Goal: Navigation & Orientation: Understand site structure

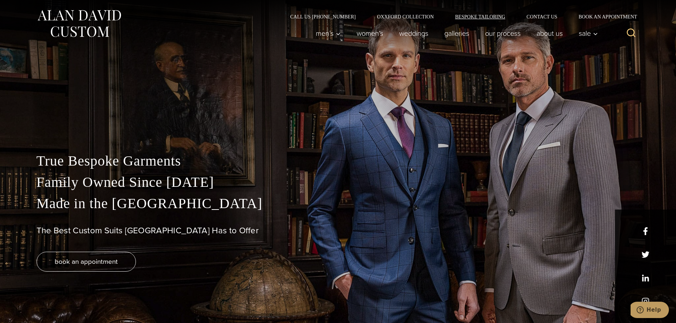
click at [467, 17] on link "Bespoke Tailoring" at bounding box center [479, 16] width 71 height 5
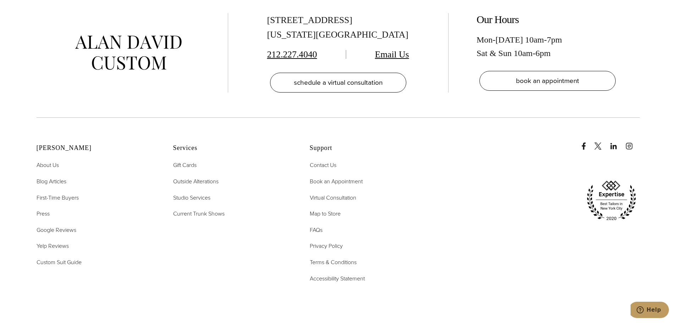
scroll to position [3264, 0]
click at [50, 193] on span "First-Time Buyers" at bounding box center [58, 197] width 42 height 8
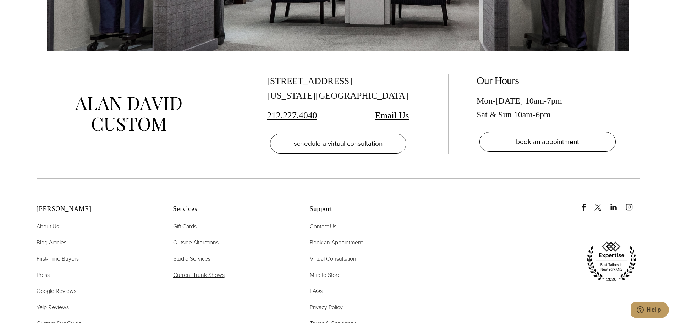
scroll to position [1617, 0]
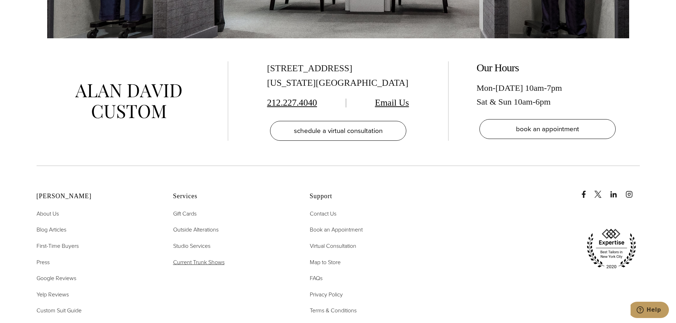
click at [203, 258] on span "Current Trunk Shows" at bounding box center [198, 262] width 51 height 8
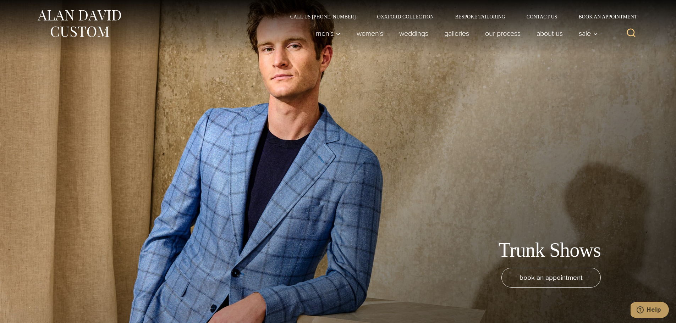
click at [403, 15] on link "Oxxford Collection" at bounding box center [405, 16] width 78 height 5
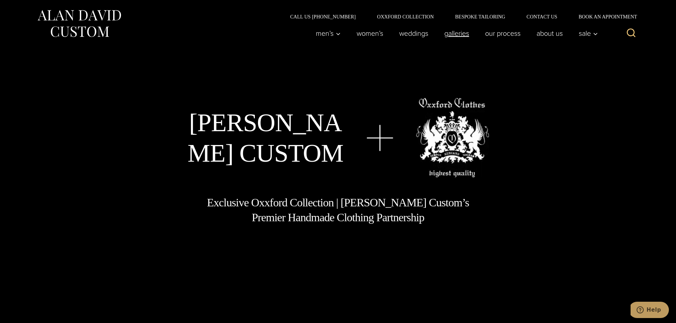
click at [448, 37] on link "Galleries" at bounding box center [456, 33] width 41 height 14
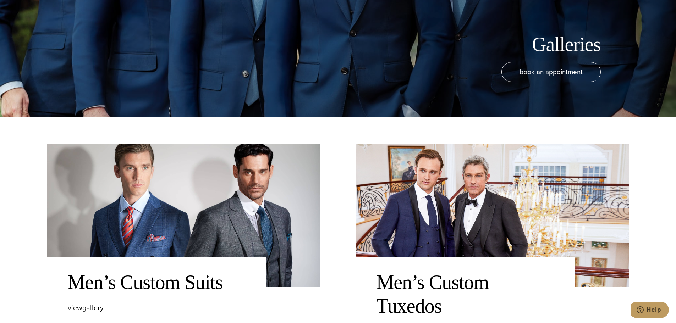
scroll to position [319, 0]
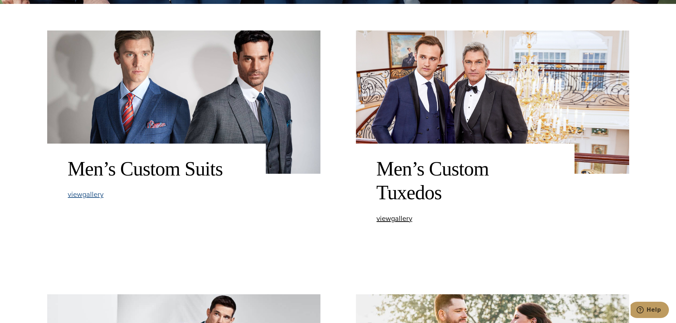
click at [97, 196] on span "view Men’s Custom Suits gallery" at bounding box center [86, 194] width 36 height 11
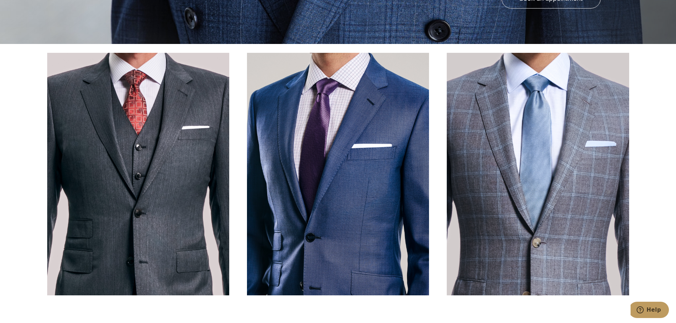
scroll to position [319, 0]
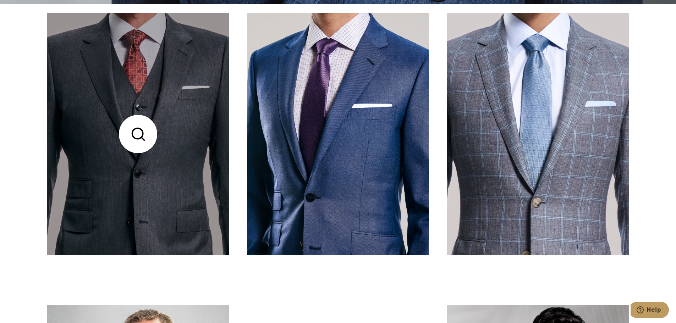
click at [142, 189] on link at bounding box center [138, 134] width 182 height 243
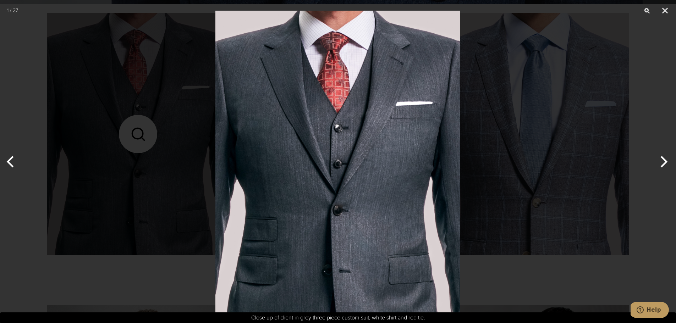
click at [97, 187] on div at bounding box center [338, 161] width 676 height 323
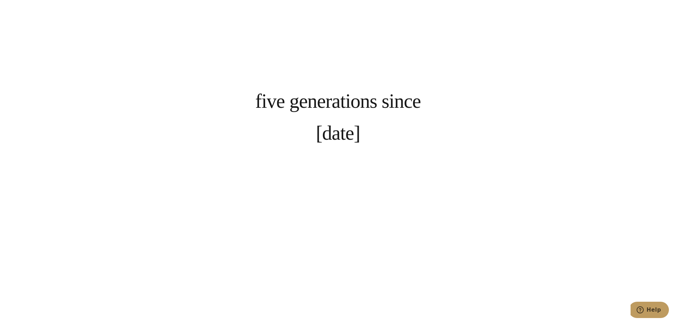
scroll to position [0, 0]
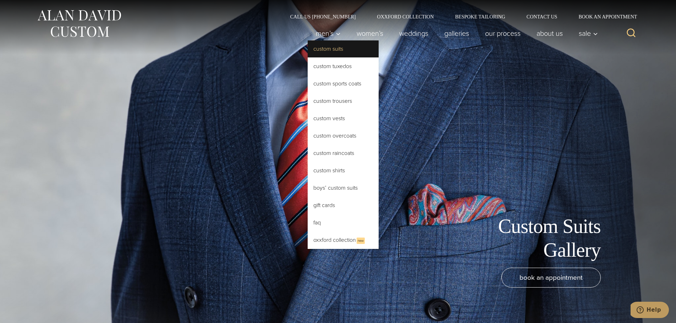
click at [320, 51] on link "Custom Suits" at bounding box center [343, 48] width 71 height 17
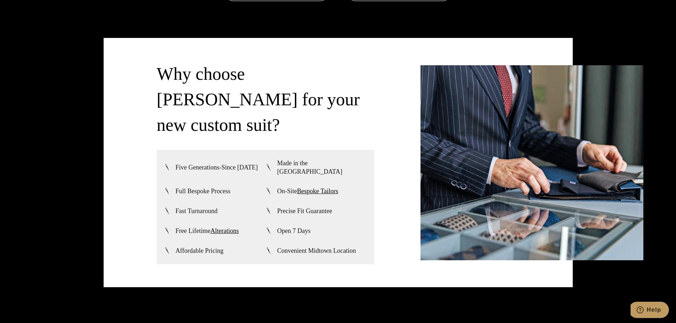
scroll to position [1845, 0]
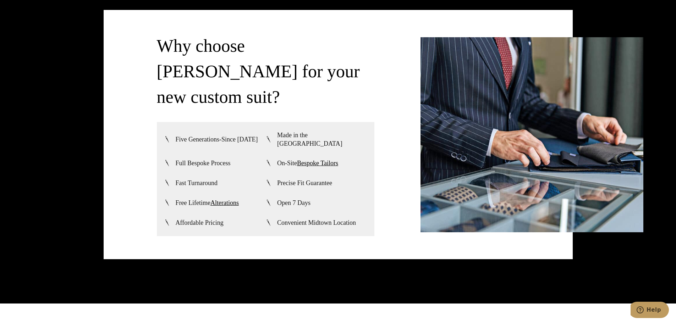
click at [462, 154] on img at bounding box center [531, 134] width 223 height 195
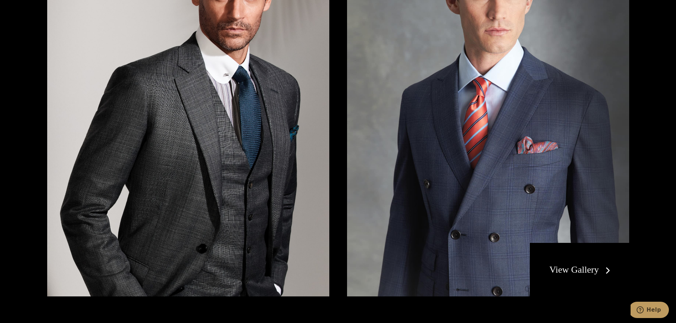
scroll to position [1525, 0]
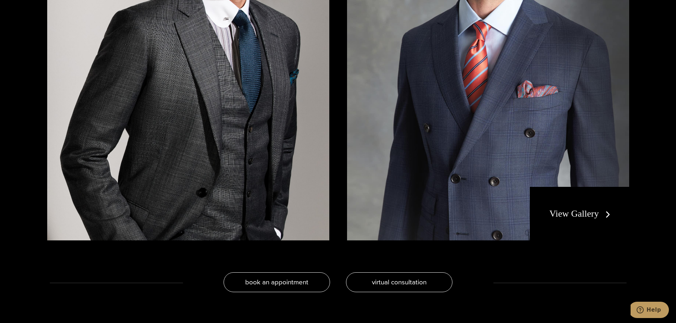
click at [582, 214] on link "View Gallery" at bounding box center [581, 214] width 64 height 10
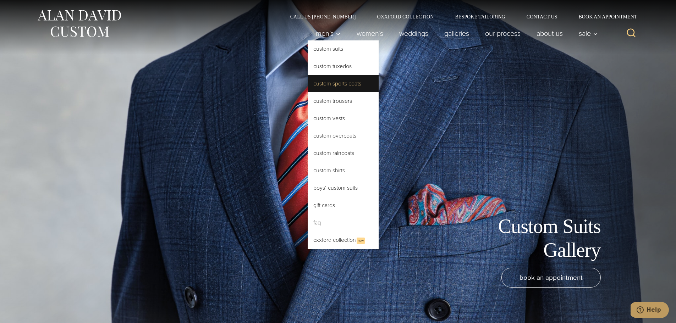
click at [328, 85] on link "Custom Sports Coats" at bounding box center [343, 83] width 71 height 17
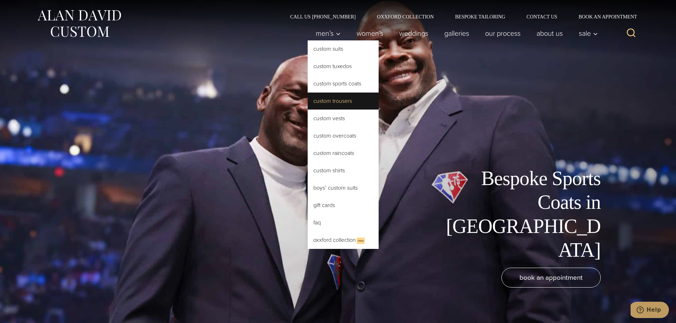
click at [332, 103] on link "Custom Trousers" at bounding box center [343, 101] width 71 height 17
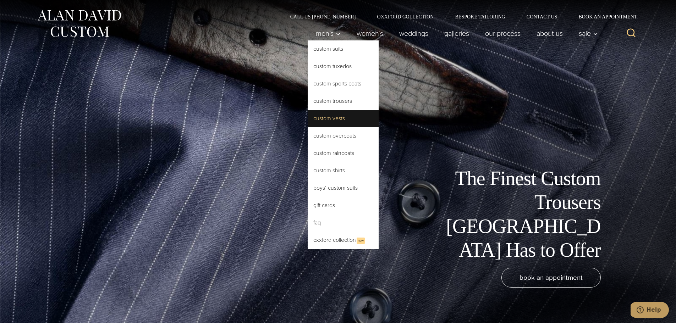
click at [327, 120] on link "Custom Vests" at bounding box center [343, 118] width 71 height 17
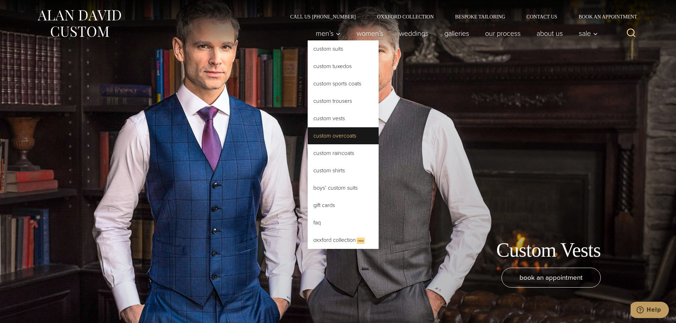
click at [323, 138] on link "Custom Overcoats" at bounding box center [343, 135] width 71 height 17
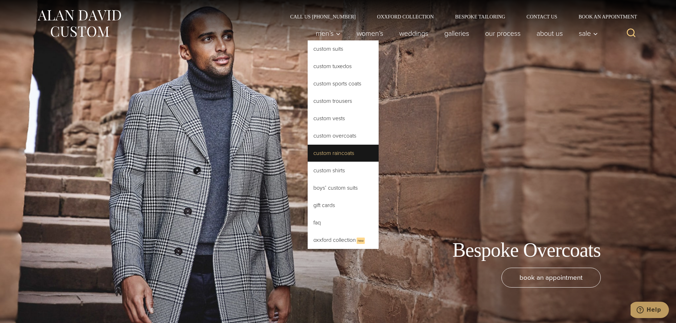
click at [322, 151] on link "Custom Raincoats" at bounding box center [343, 153] width 71 height 17
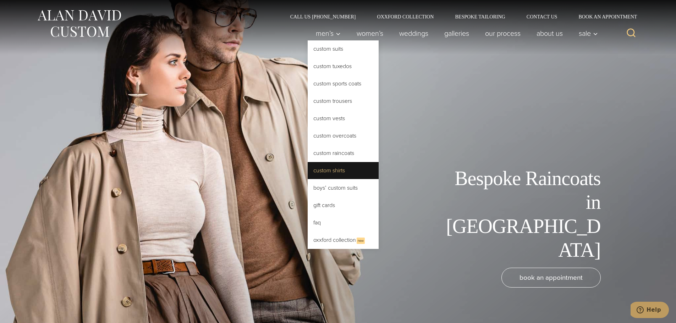
click at [317, 169] on link "Custom Shirts" at bounding box center [343, 170] width 71 height 17
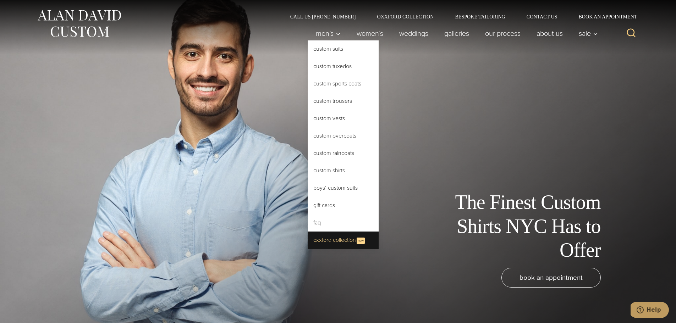
click at [310, 242] on link "Oxxford Collection New" at bounding box center [343, 240] width 71 height 17
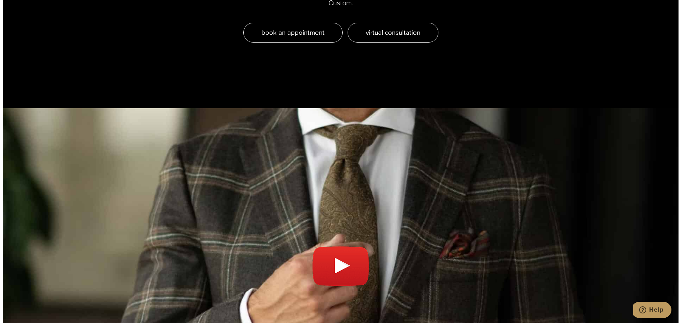
scroll to position [2483, 0]
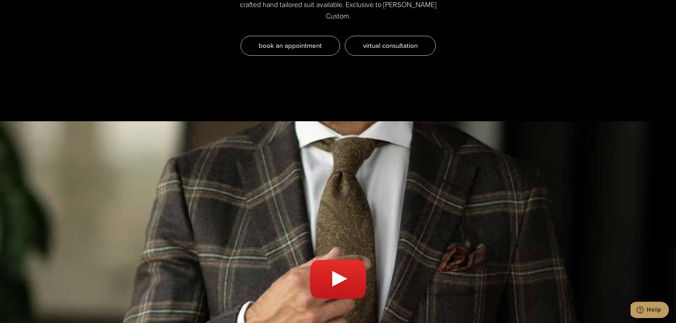
click at [338, 237] on link "Play video" at bounding box center [338, 282] width 676 height 305
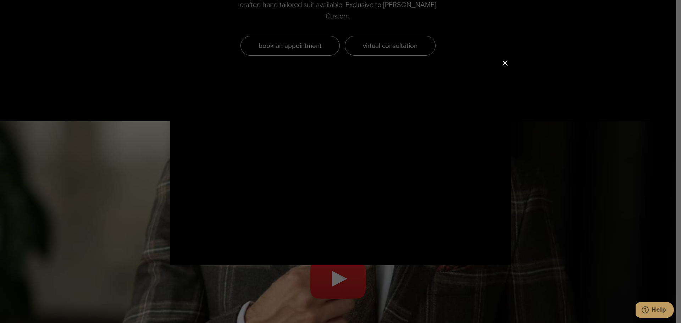
click at [507, 63] on button "Close Modal" at bounding box center [505, 63] width 9 height 9
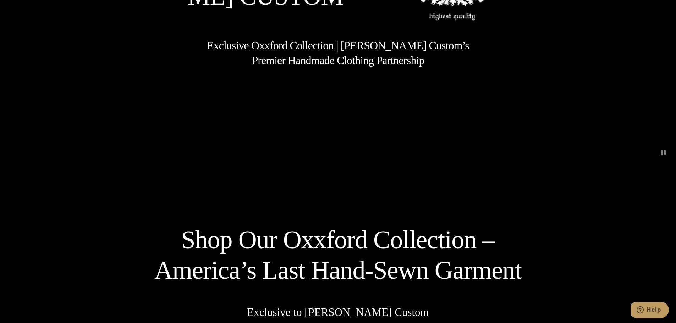
scroll to position [0, 0]
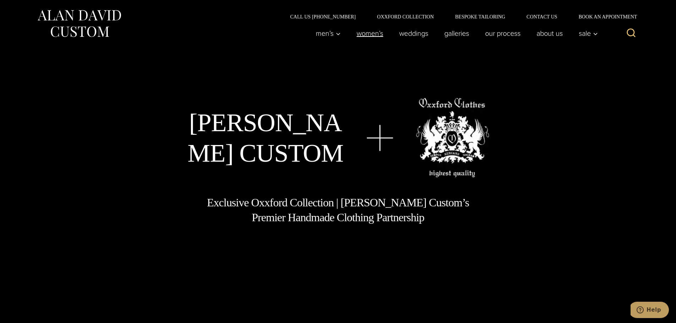
click at [368, 33] on link "Women’s" at bounding box center [369, 33] width 43 height 14
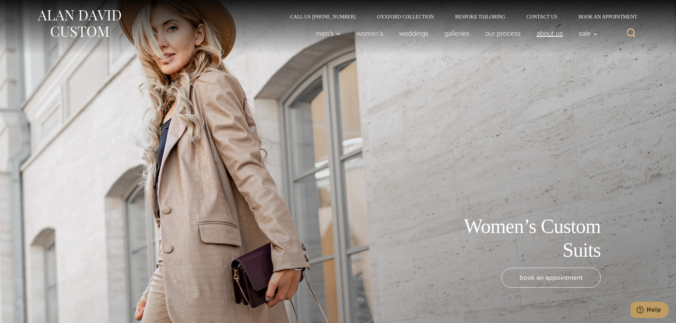
click at [552, 33] on link "About Us" at bounding box center [549, 33] width 42 height 14
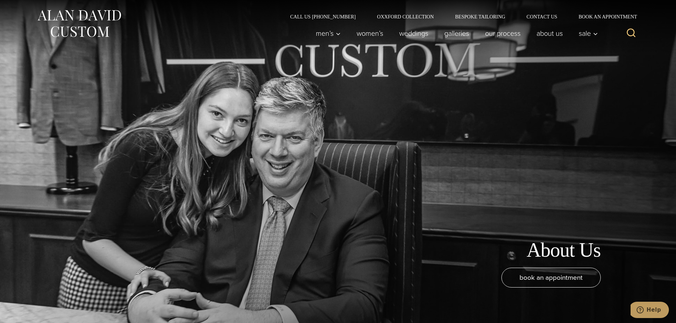
click at [86, 20] on img at bounding box center [79, 24] width 85 height 32
